Goal: Task Accomplishment & Management: Manage account settings

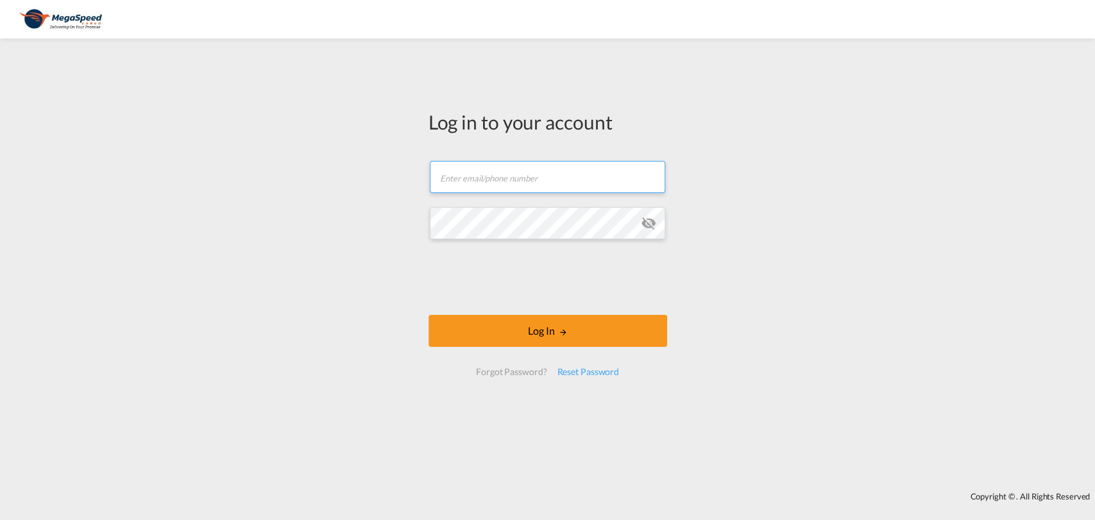
drag, startPoint x: 556, startPoint y: 181, endPoint x: 555, endPoint y: 174, distance: 6.4
click at [556, 182] on input "text" at bounding box center [547, 177] width 235 height 32
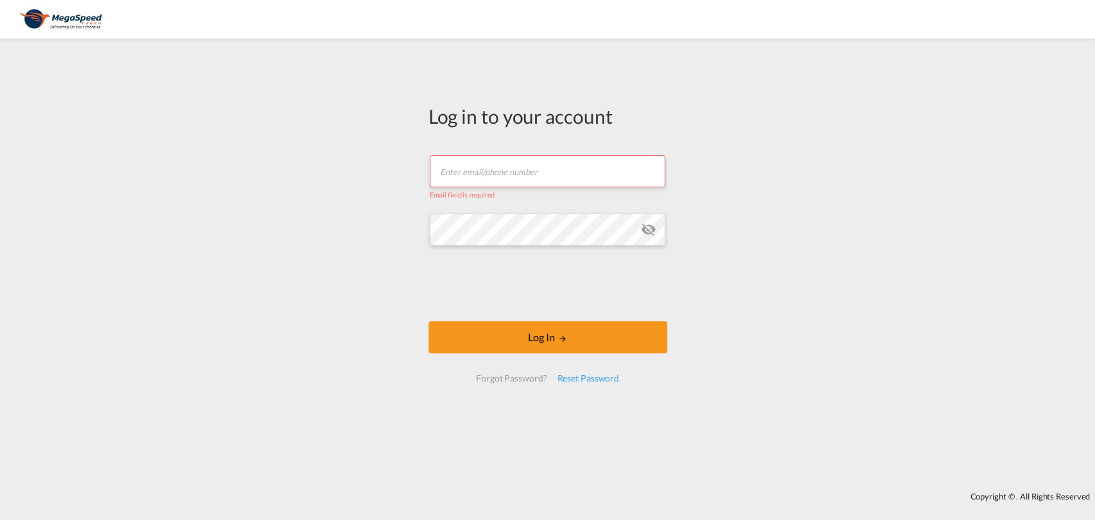
type input "[PERSON_NAME][EMAIL_ADDRESS][DOMAIN_NAME]"
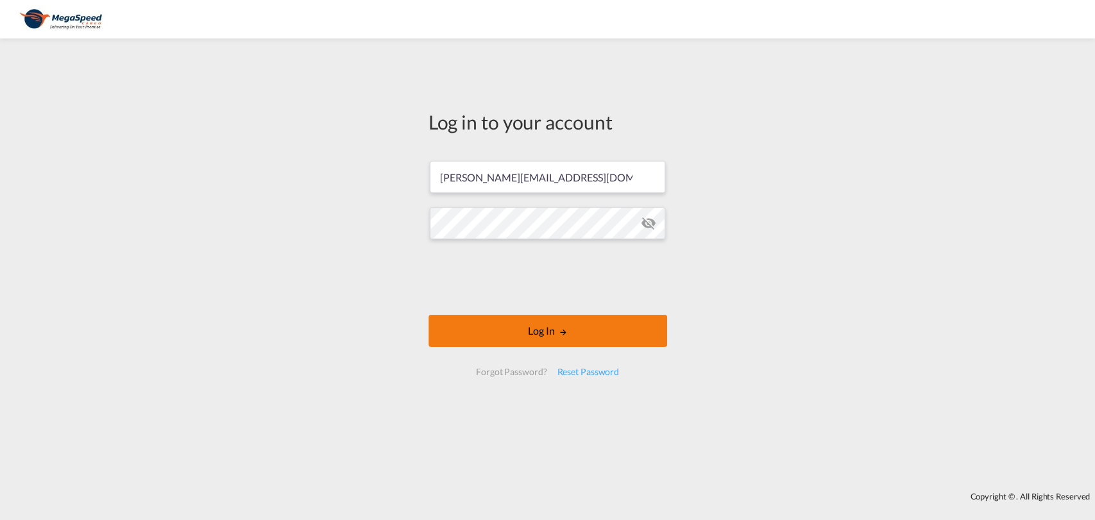
click at [626, 316] on button "Log In" at bounding box center [547, 331] width 239 height 32
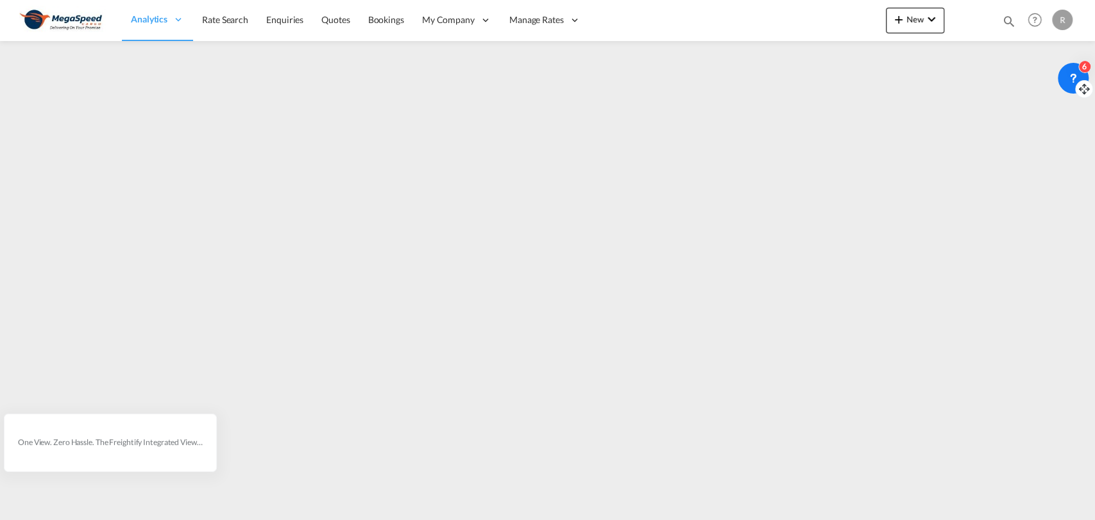
drag, startPoint x: 33, startPoint y: 506, endPoint x: 1086, endPoint y: 90, distance: 1132.2
click at [1086, 90] on icon at bounding box center [1084, 89] width 13 height 13
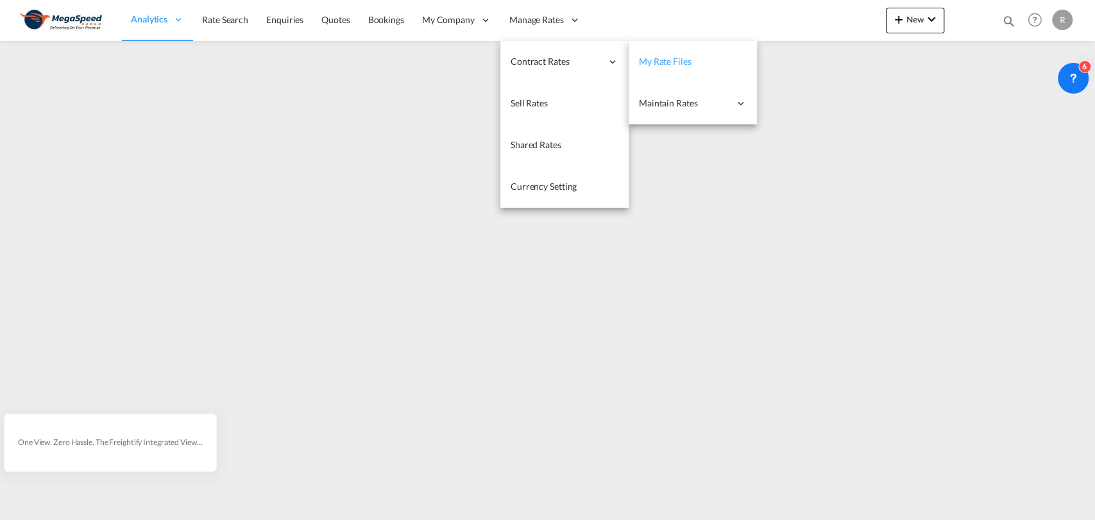
click at [658, 53] on link "My Rate Files" at bounding box center [693, 62] width 128 height 42
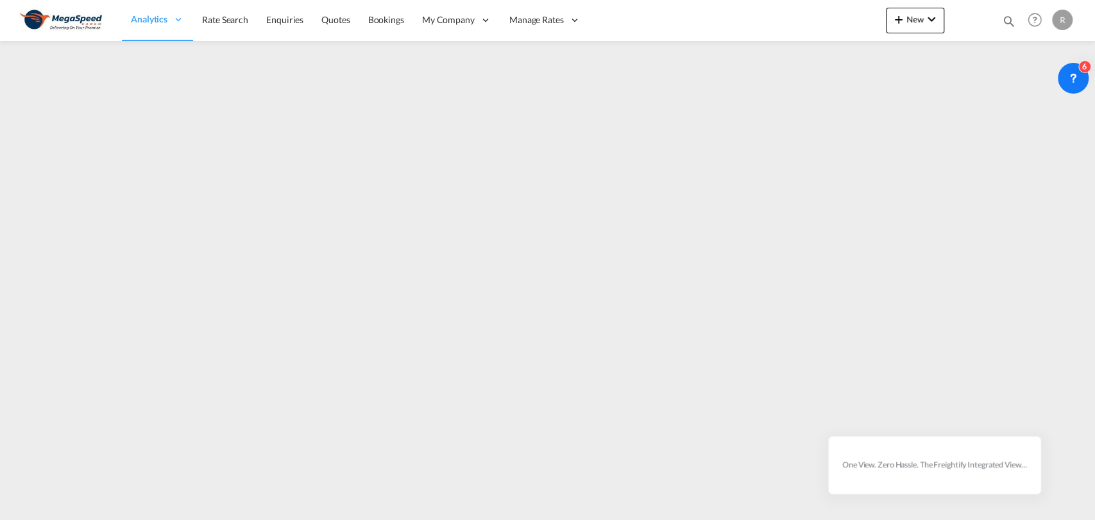
click at [1062, 17] on div "R" at bounding box center [1062, 20] width 21 height 21
click at [1040, 96] on button "Logout" at bounding box center [1047, 98] width 83 height 26
